Goal: Information Seeking & Learning: Learn about a topic

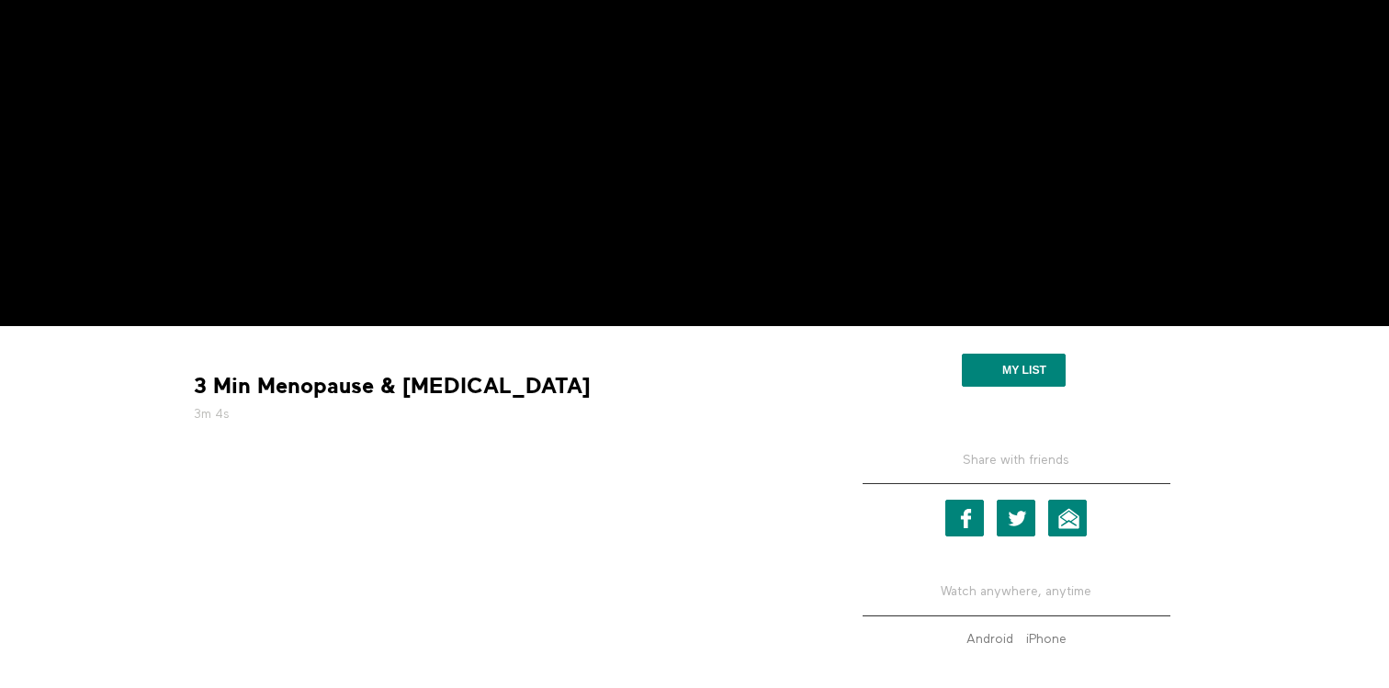
scroll to position [347, 0]
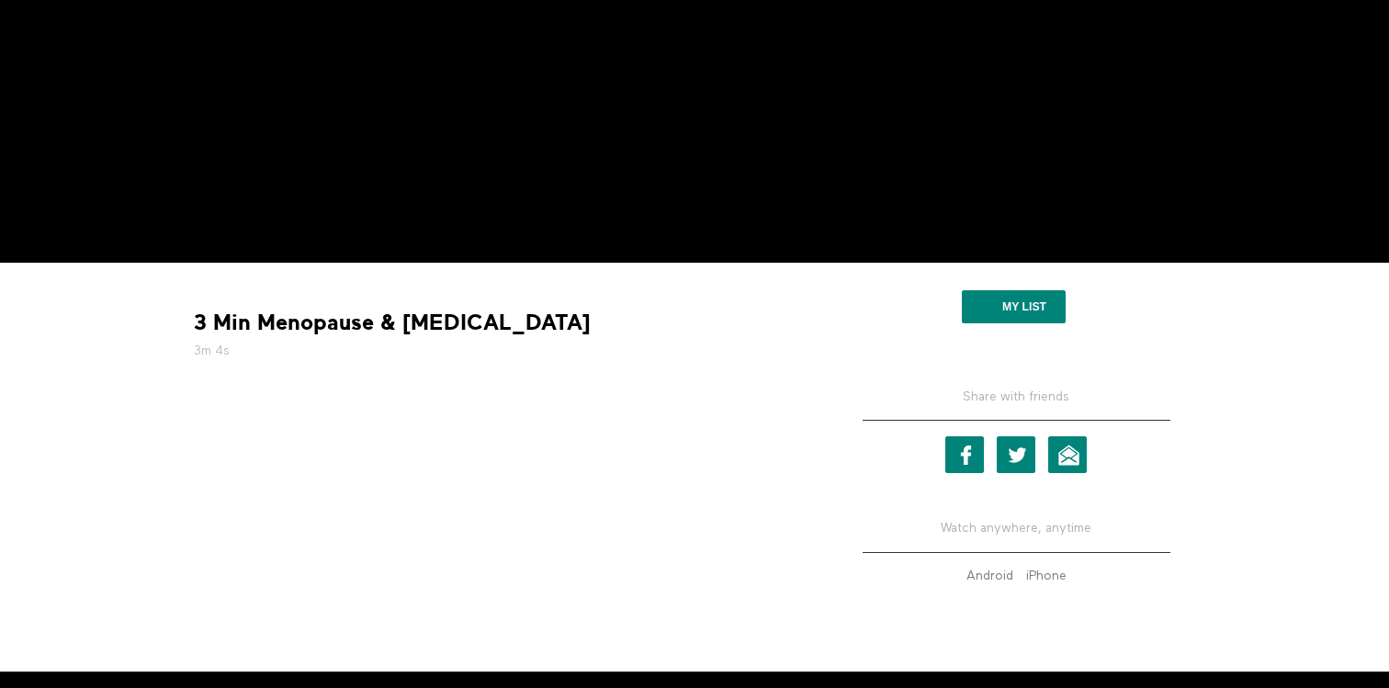
click at [366, 330] on strong "3 Min Menopause & [MEDICAL_DATA]" at bounding box center [392, 323] width 397 height 28
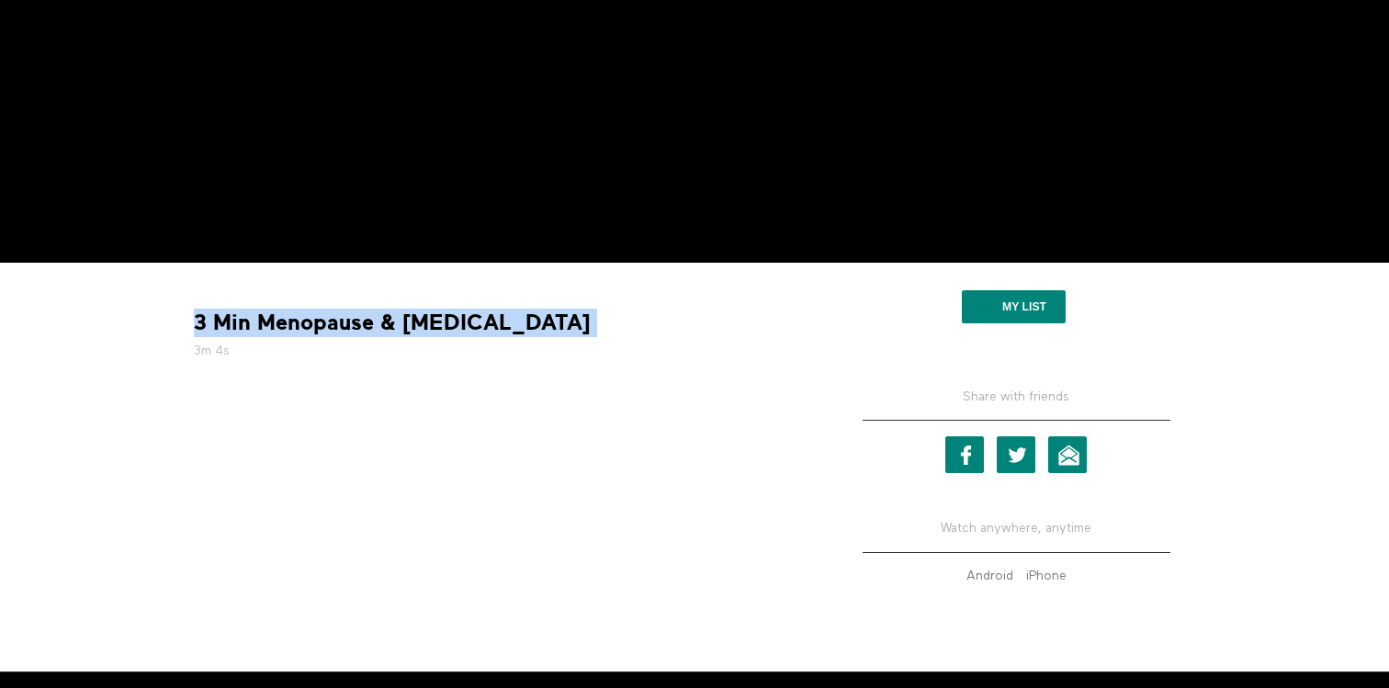
click at [366, 330] on strong "3 Min Menopause & [MEDICAL_DATA]" at bounding box center [392, 323] width 397 height 28
copy div "3 Min Menopause & [MEDICAL_DATA]"
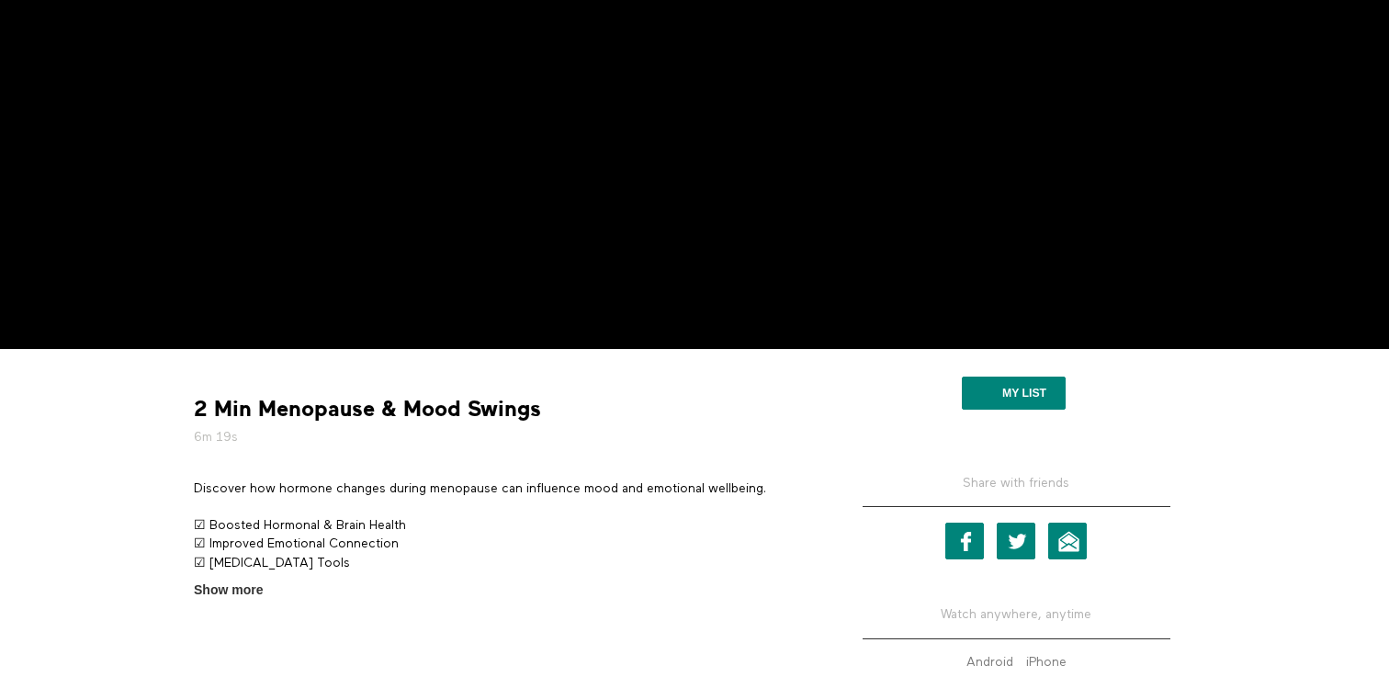
scroll to position [283, 0]
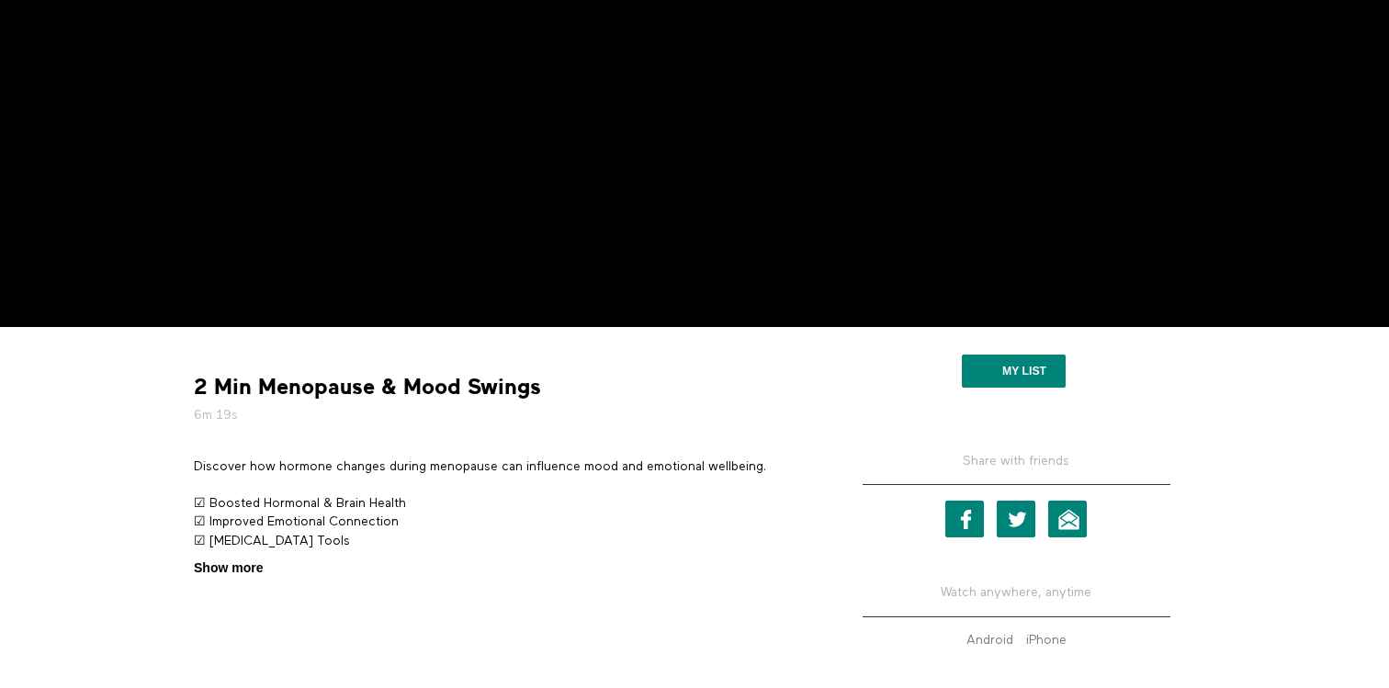
click at [235, 571] on span "Show more" at bounding box center [228, 567] width 69 height 19
click at [0, 0] on input "Show more Show less" at bounding box center [0, 0] width 0 height 0
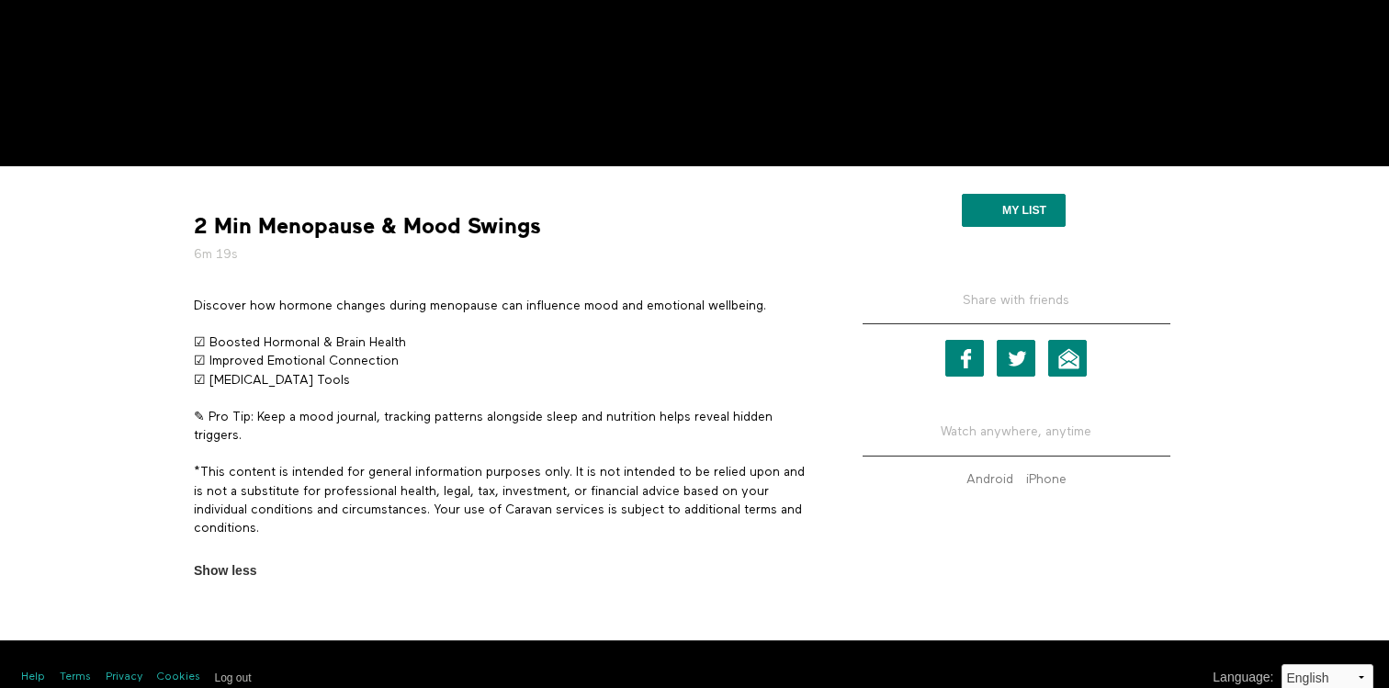
scroll to position [460, 0]
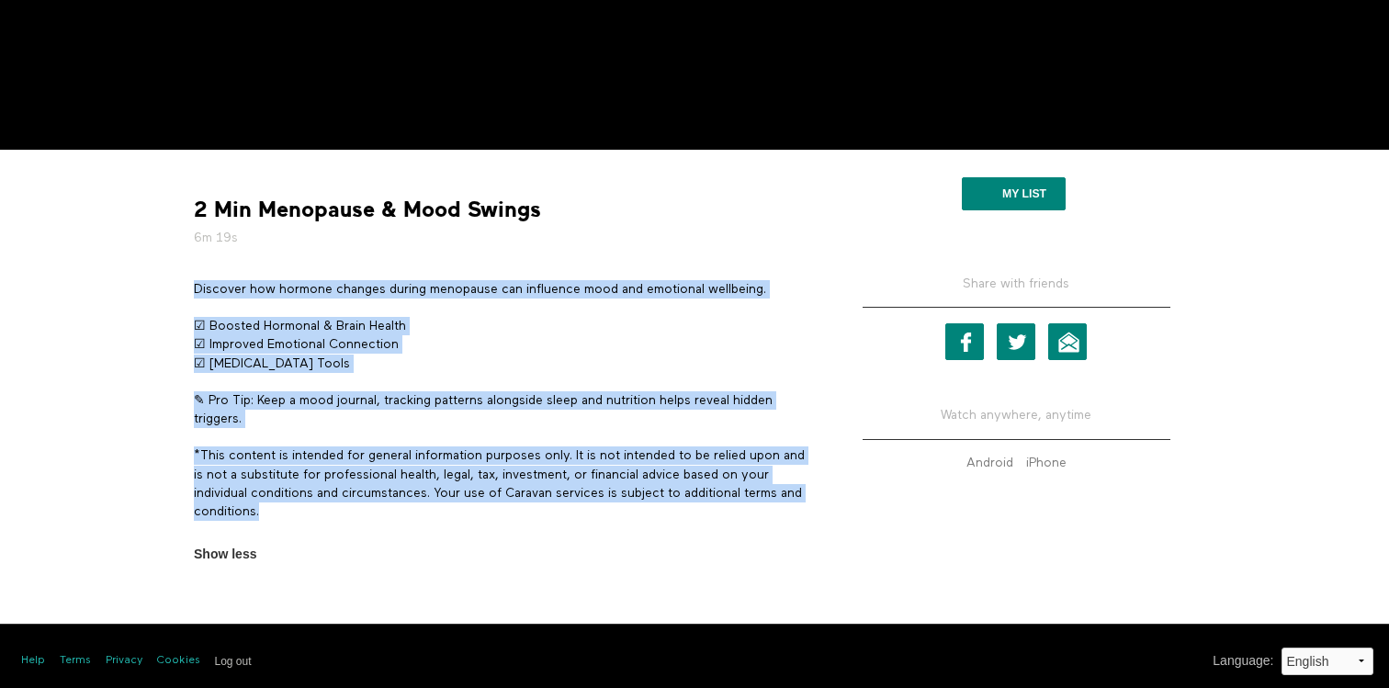
drag, startPoint x: 306, startPoint y: 512, endPoint x: 194, endPoint y: 289, distance: 248.9
click at [194, 289] on div "Discover how hormone changes during menopause can influence mood and emotional …" at bounding box center [501, 410] width 615 height 260
copy div "Discover how hormone changes during menopause can influence mood and emotional …"
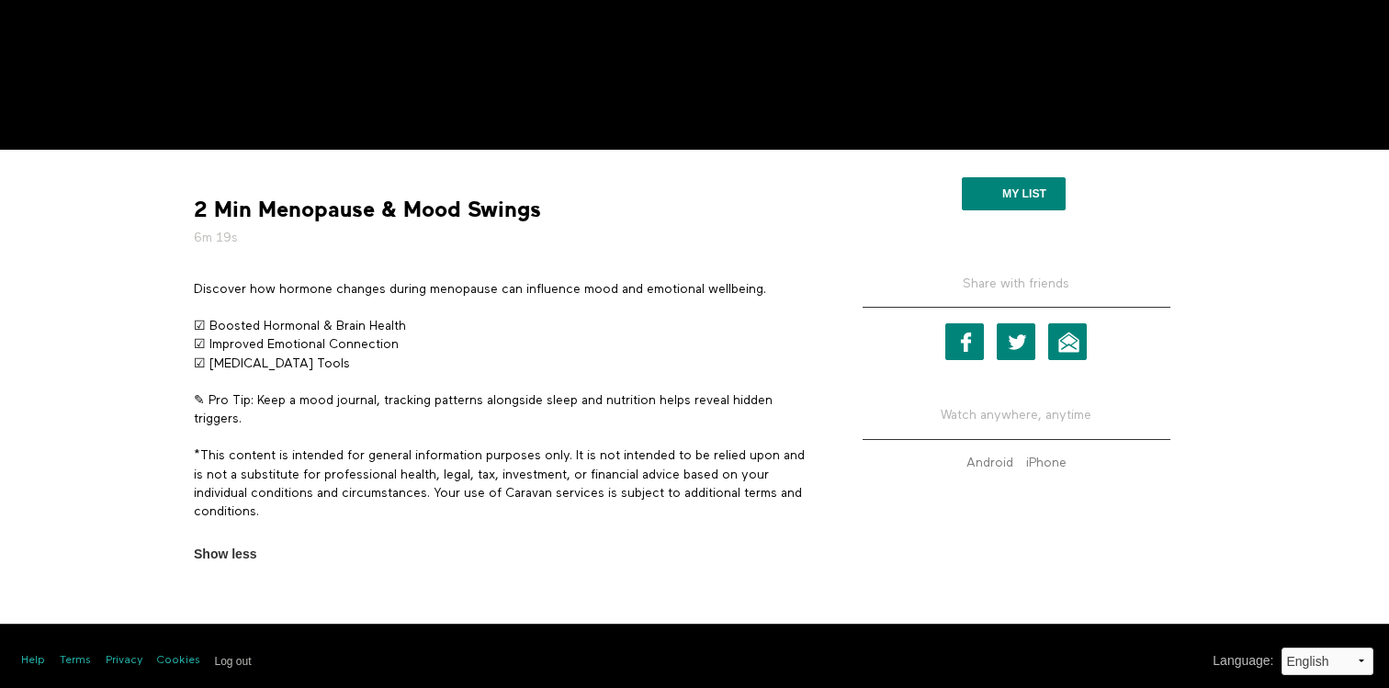
click at [337, 206] on strong "2 Min Menopause & Mood Swings" at bounding box center [367, 210] width 347 height 28
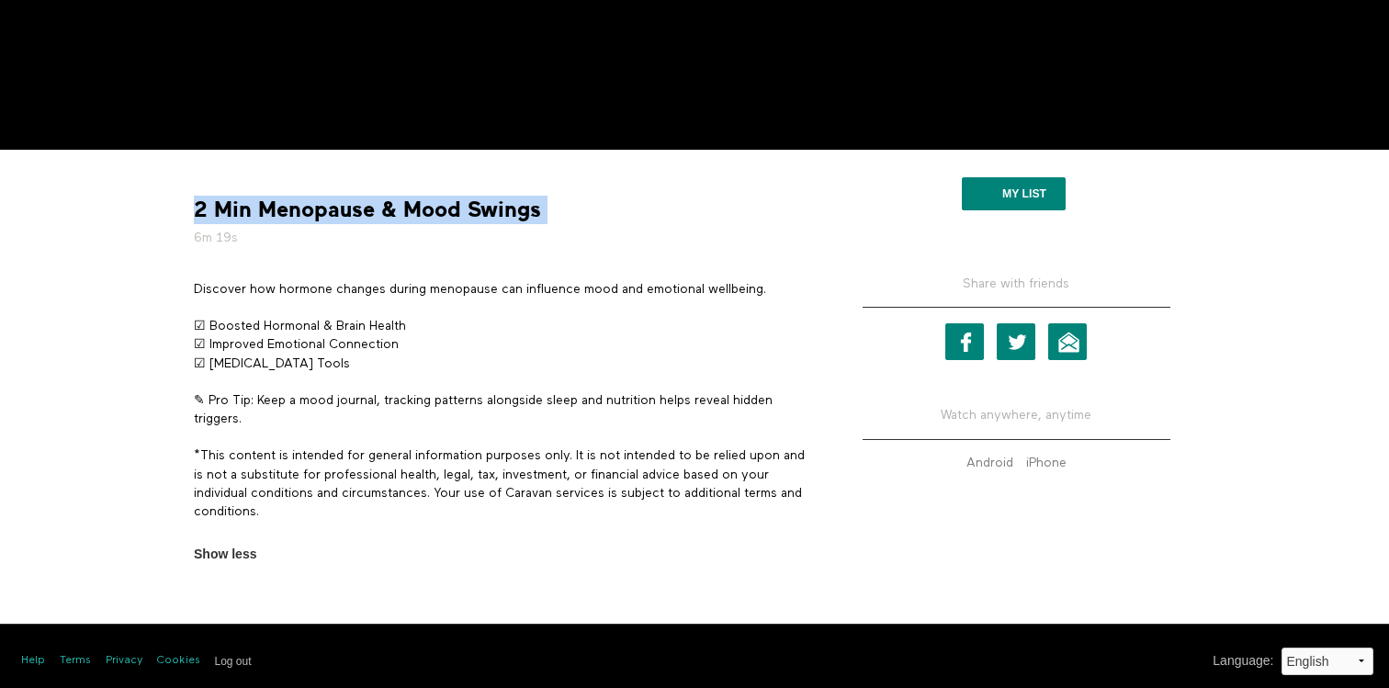
click at [337, 206] on strong "2 Min Menopause & Mood Swings" at bounding box center [367, 210] width 347 height 28
copy div "2 Min Menopause & Mood Swings"
click at [435, 213] on strong "2 Min Menopause & Mood Swings" at bounding box center [367, 210] width 347 height 28
drag, startPoint x: 537, startPoint y: 206, endPoint x: 258, endPoint y: 200, distance: 279.2
click at [258, 200] on strong "2 Min Menopause & Mood Swings" at bounding box center [367, 210] width 347 height 28
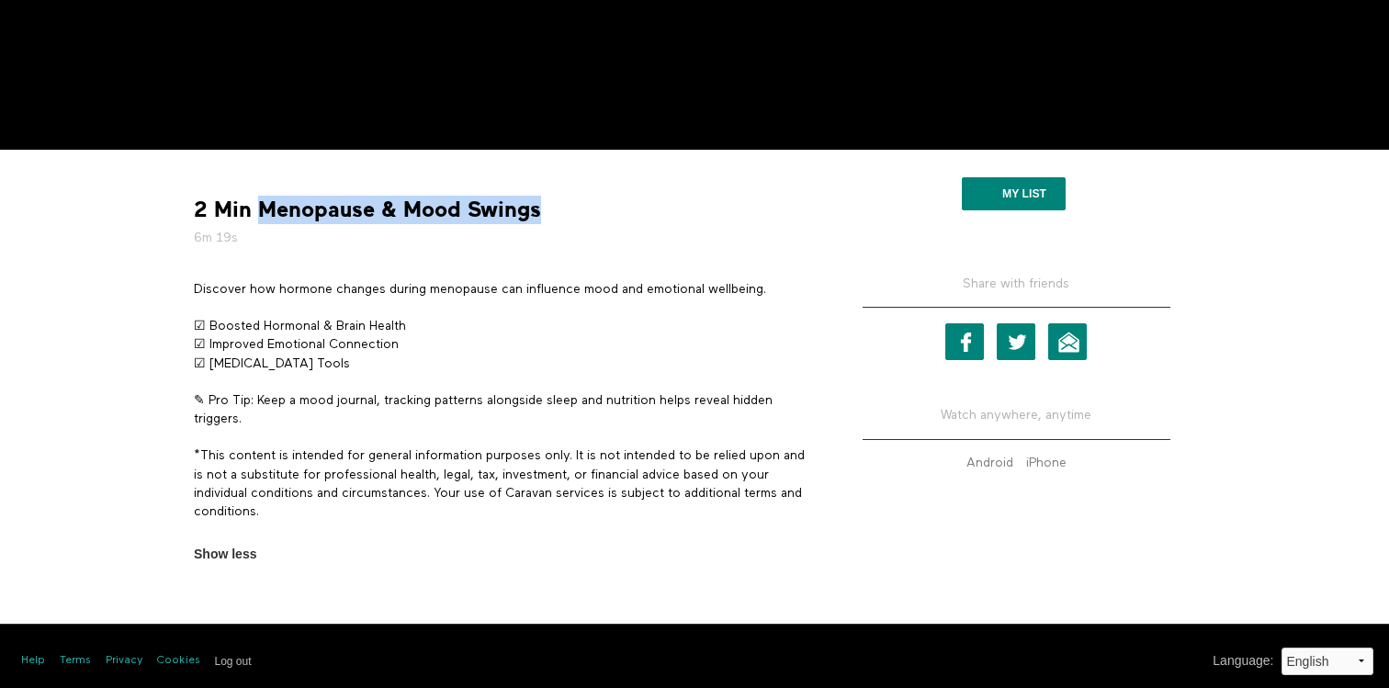
copy strong "Menopause & Mood Swings"
click at [452, 202] on strong "2 Min Menopause & Mood Swings" at bounding box center [367, 210] width 347 height 28
